Goal: Find specific page/section: Find specific page/section

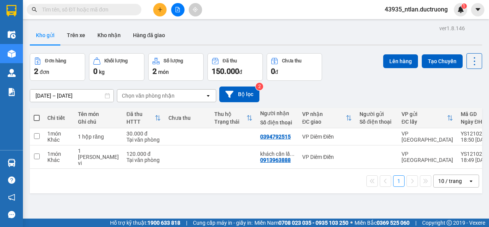
paste input "0931650000"
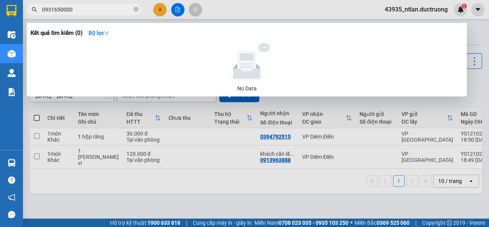
type input "0931650000"
